Goal: Information Seeking & Learning: Learn about a topic

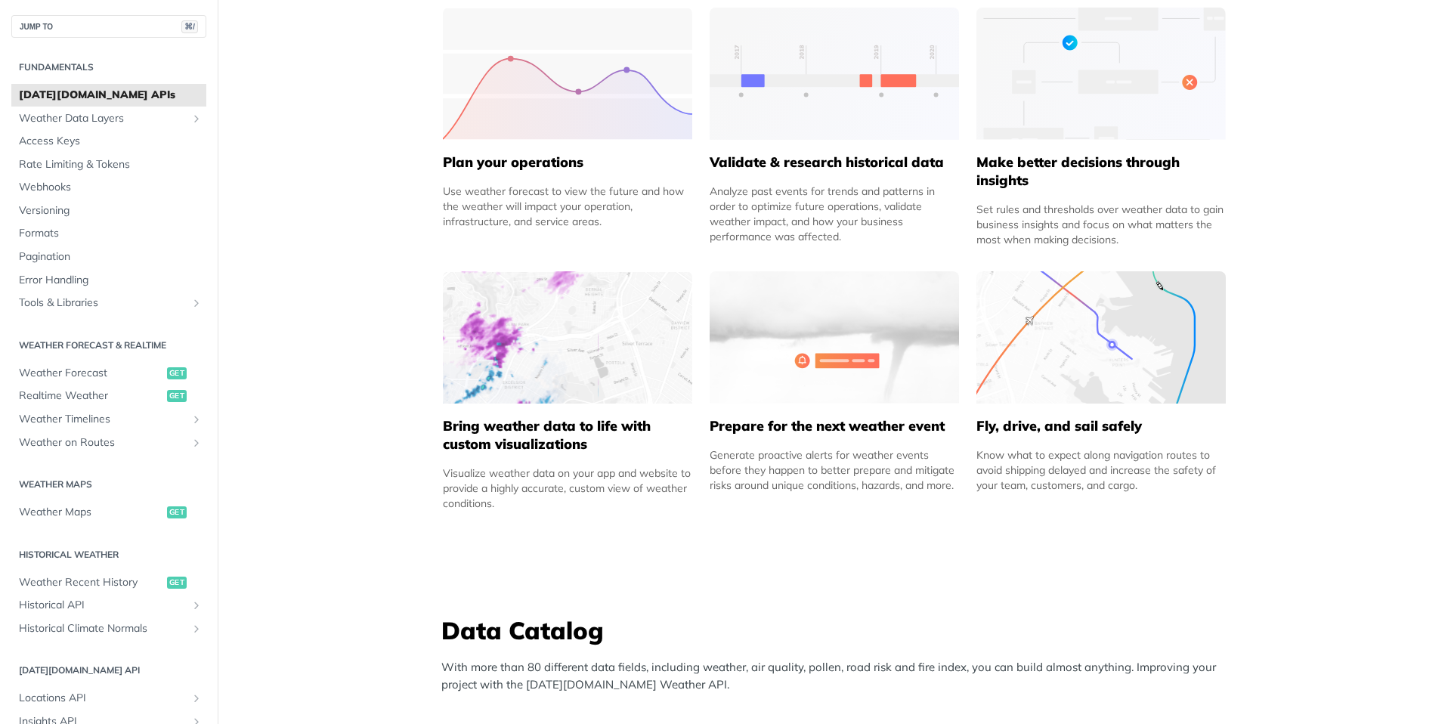
scroll to position [1018, 0]
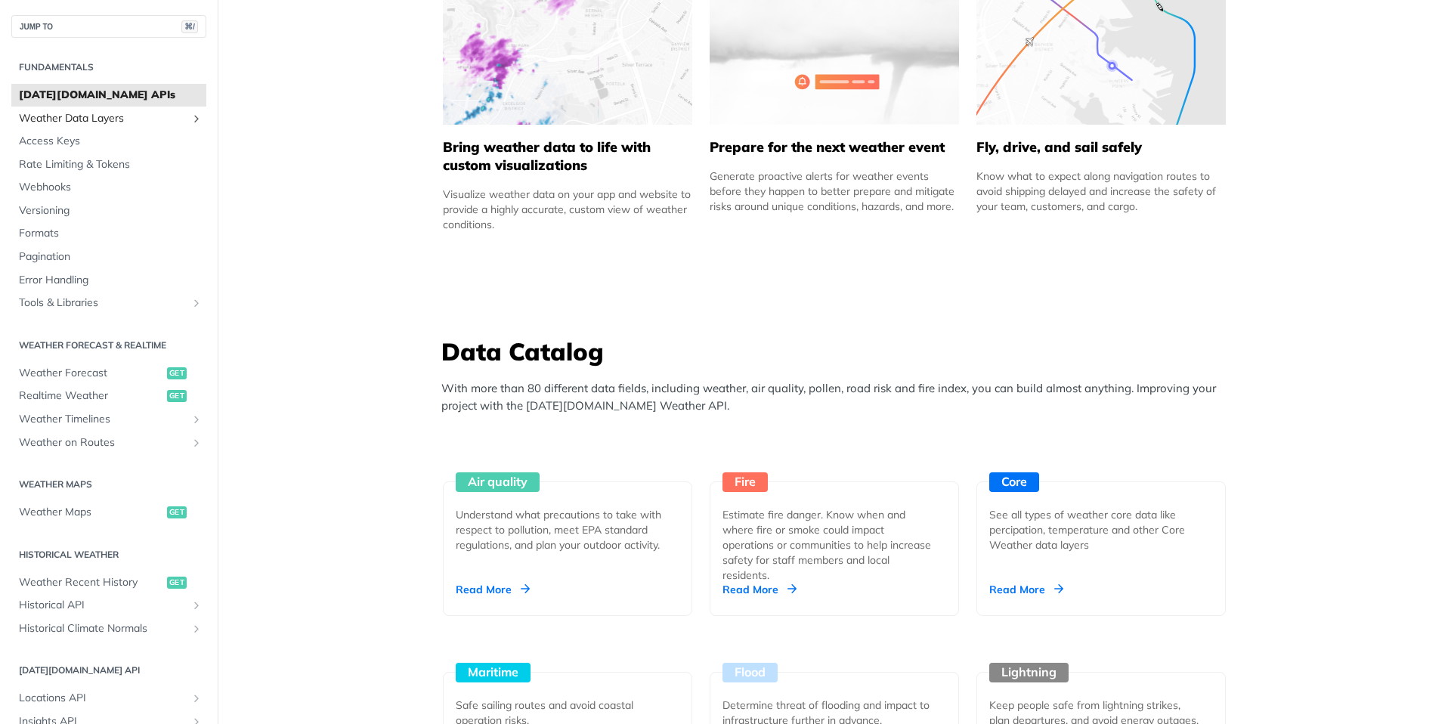
click at [105, 114] on span "Weather Data Layers" at bounding box center [103, 118] width 168 height 15
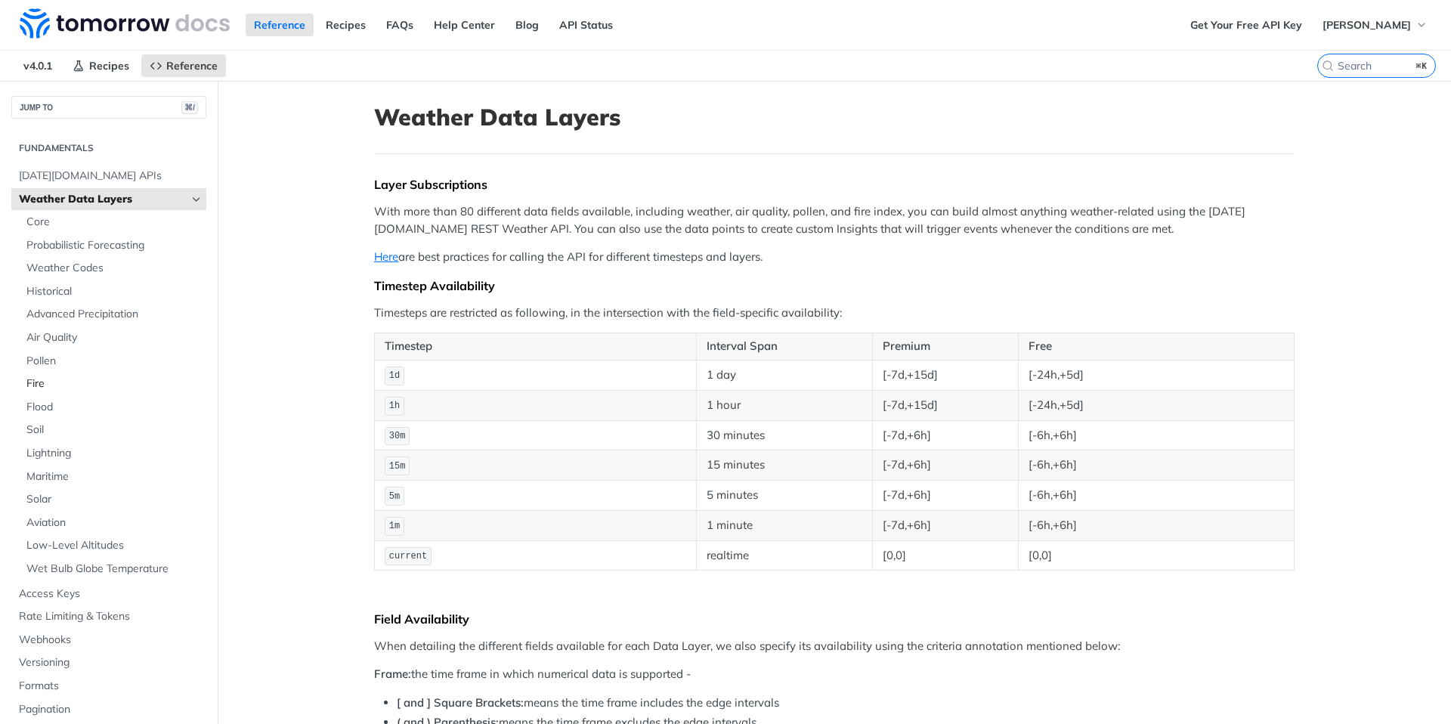
click at [45, 380] on span "Fire" at bounding box center [114, 383] width 176 height 15
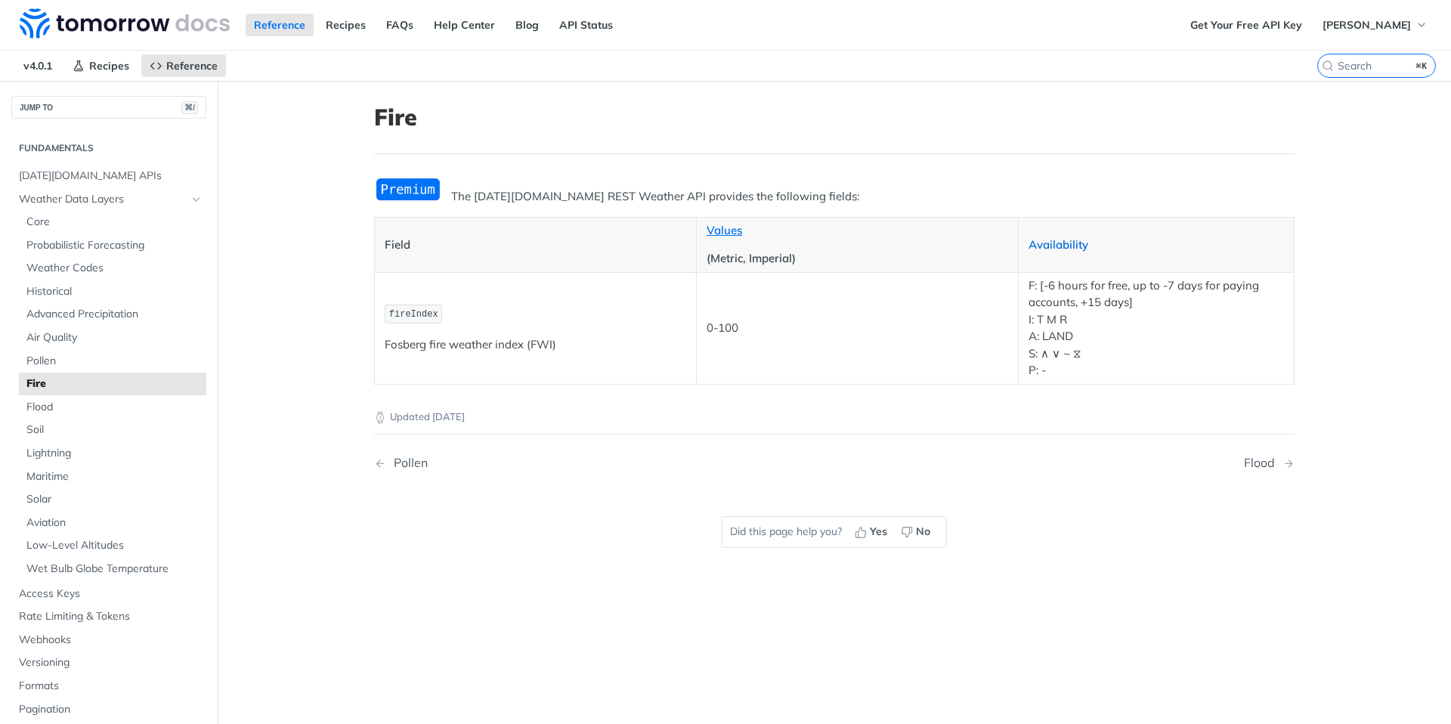
click at [1057, 243] on link "Availability" at bounding box center [1059, 244] width 60 height 14
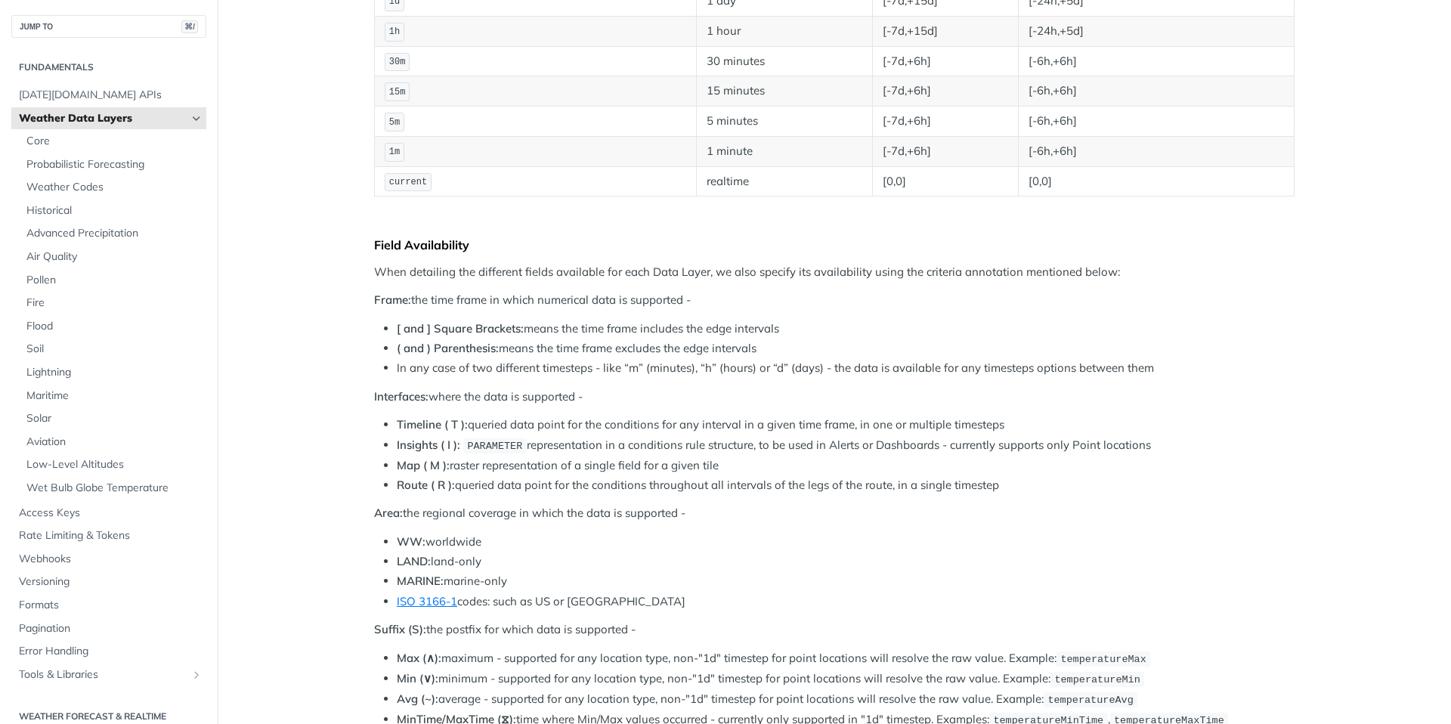
scroll to position [403, 0]
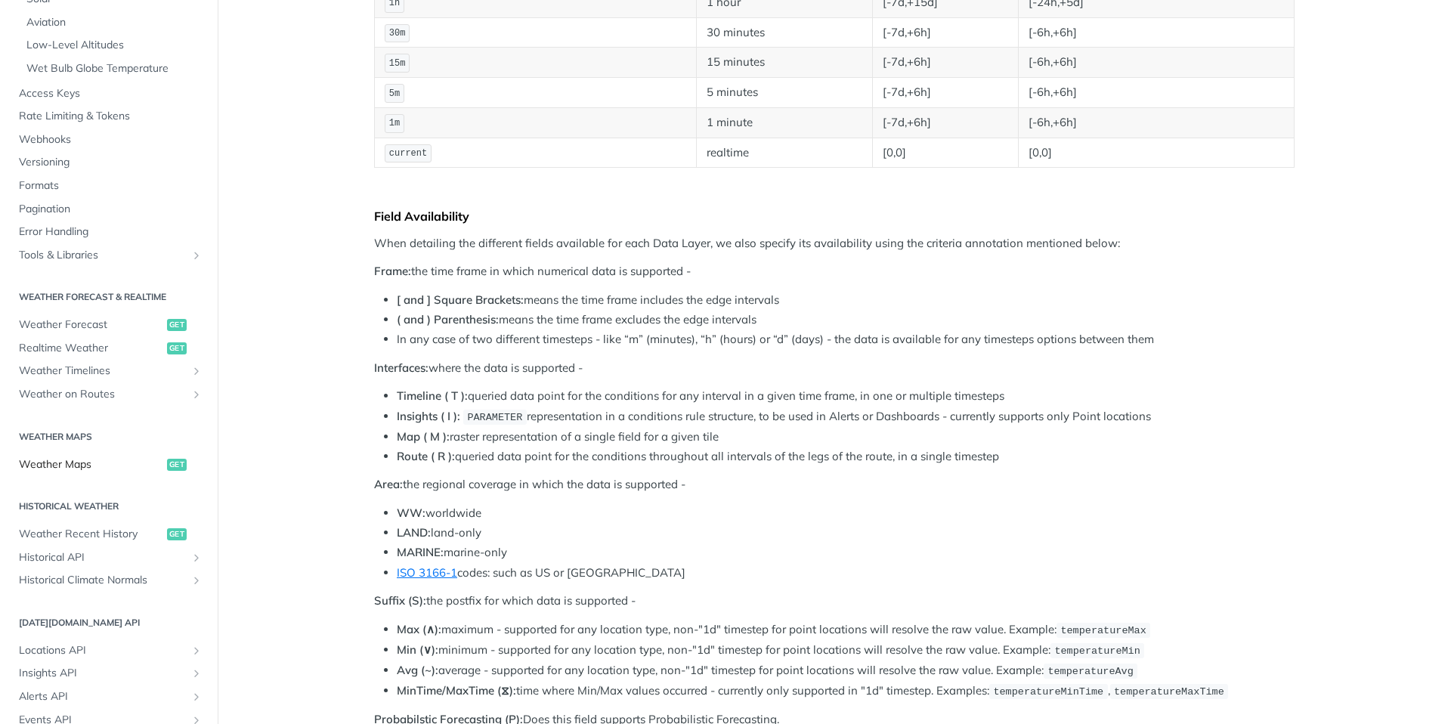
click at [63, 463] on span "Weather Maps" at bounding box center [91, 464] width 144 height 15
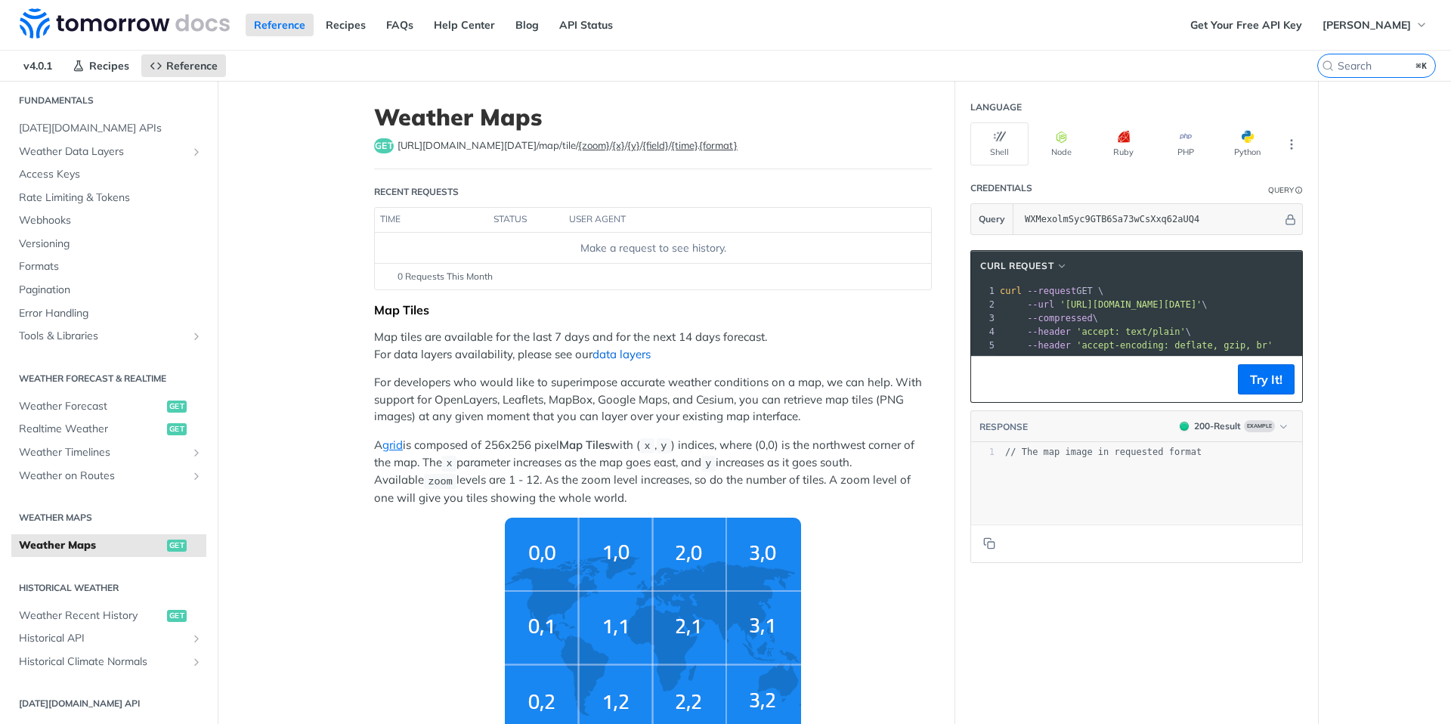
click at [615, 353] on link "data layers" at bounding box center [622, 354] width 58 height 14
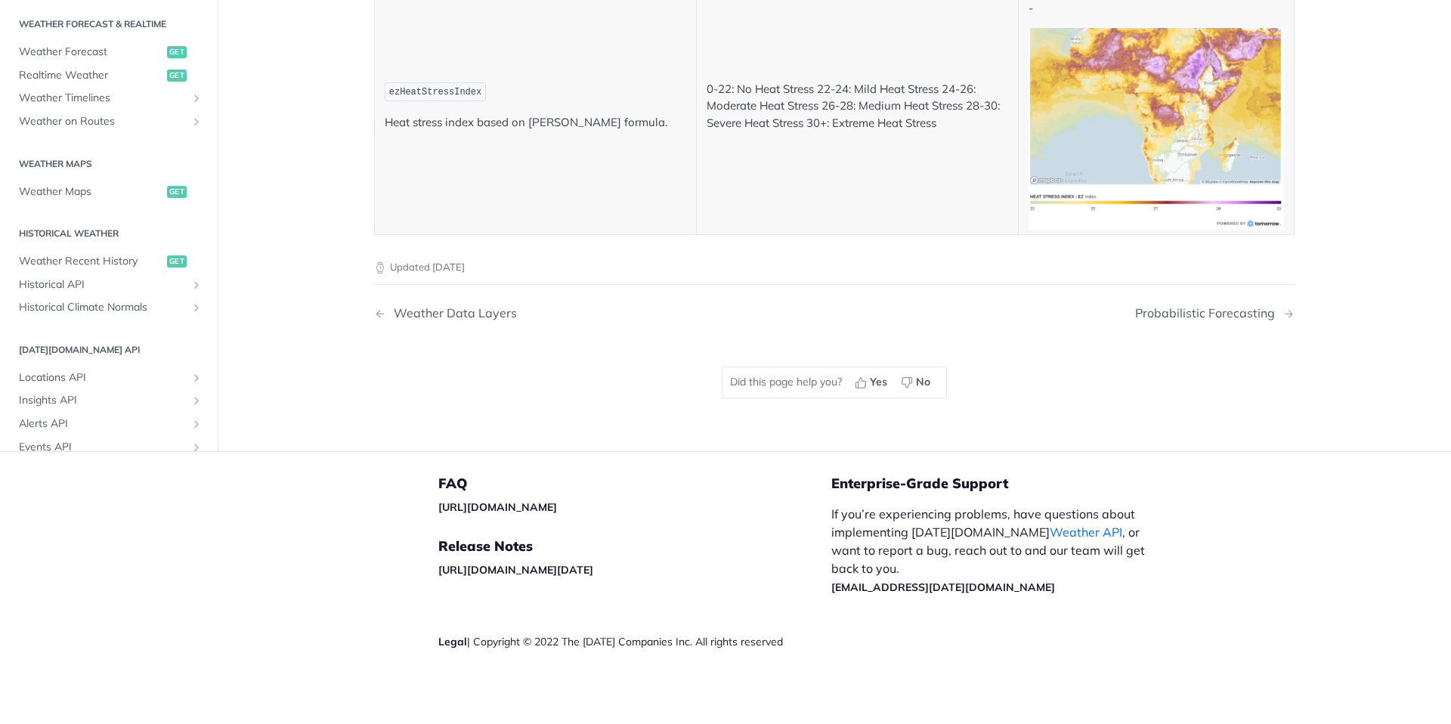
scroll to position [7551, 0]
click at [91, 106] on span "Weather Timelines" at bounding box center [103, 98] width 168 height 15
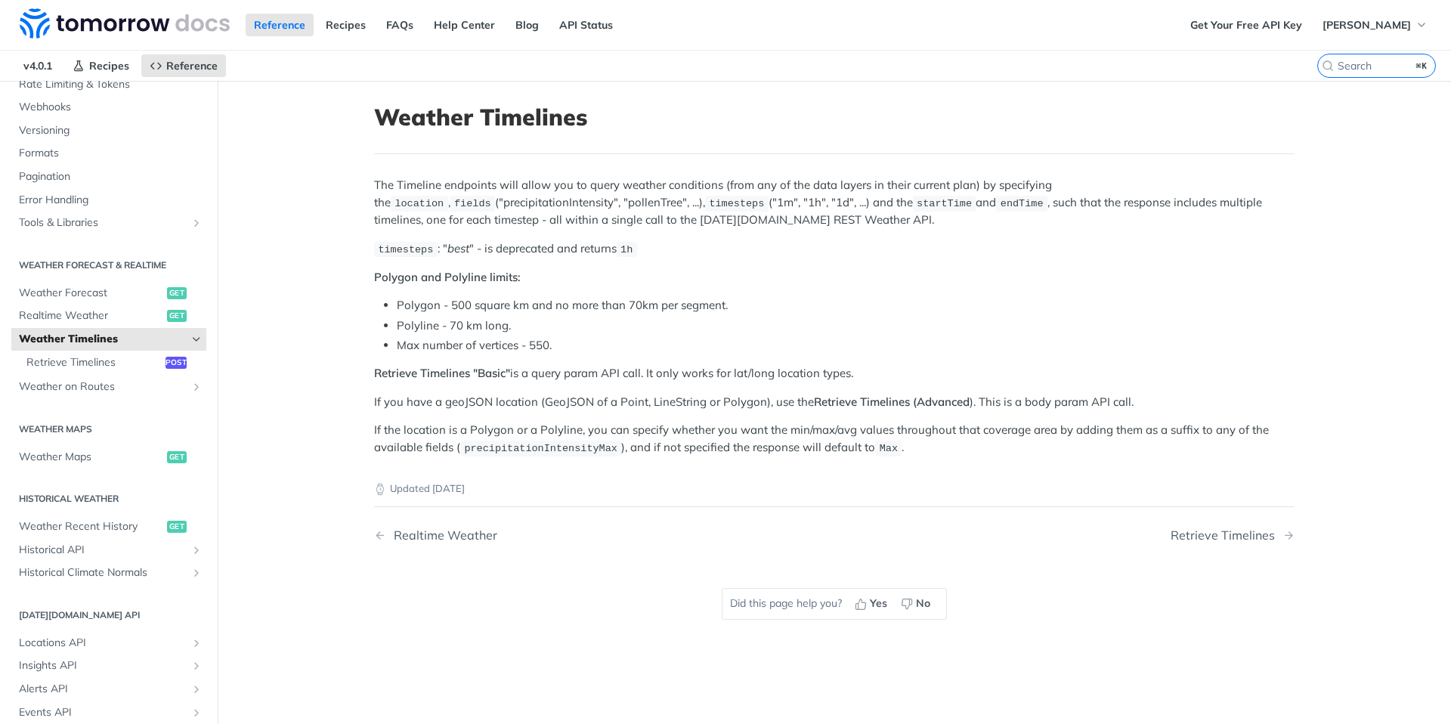
scroll to position [164, 0]
click at [79, 450] on span "Weather Maps" at bounding box center [91, 454] width 144 height 15
